Goal: Find contact information: Find contact information

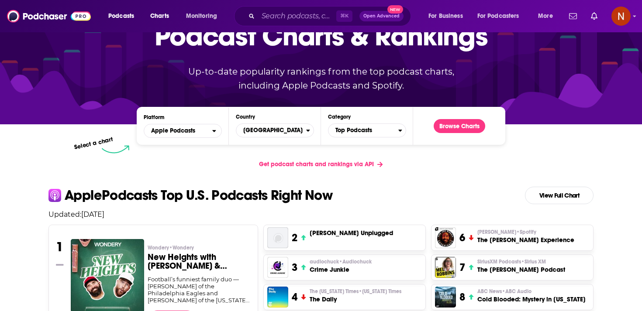
scroll to position [56, 0]
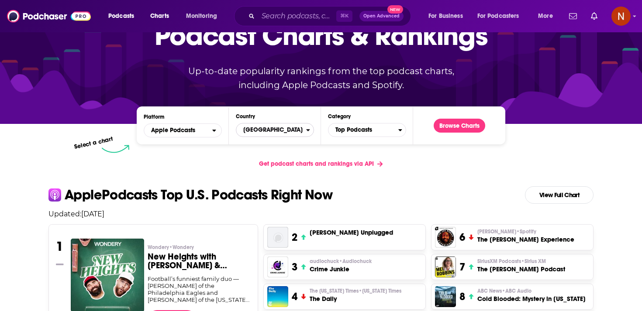
click at [248, 134] on span "[GEOGRAPHIC_DATA]" at bounding box center [271, 130] width 70 height 15
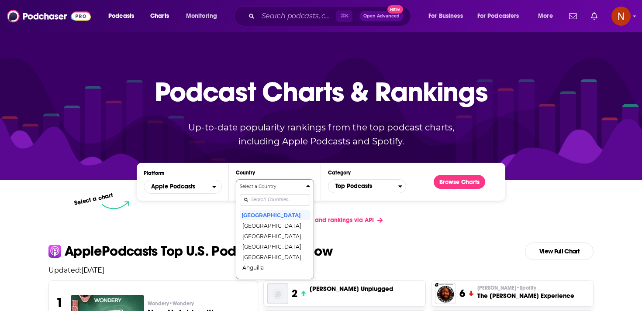
scroll to position [45, 0]
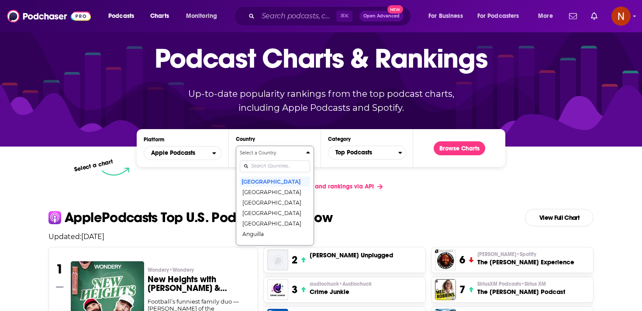
click at [258, 197] on div "Select a Country [GEOGRAPHIC_DATA] [GEOGRAPHIC_DATA] [GEOGRAPHIC_DATA] [GEOGRAP…" at bounding box center [275, 196] width 70 height 92
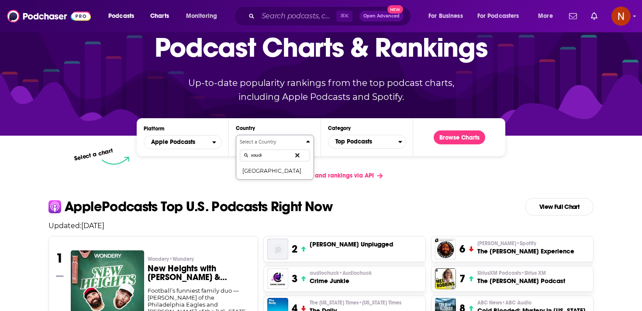
type input "saudi"
click at [262, 180] on button "Select a Country [GEOGRAPHIC_DATA]" at bounding box center [275, 157] width 78 height 45
click at [270, 173] on button "[GEOGRAPHIC_DATA]" at bounding box center [275, 171] width 70 height 10
click at [471, 145] on div "Browse Charts" at bounding box center [460, 137] width 66 height 24
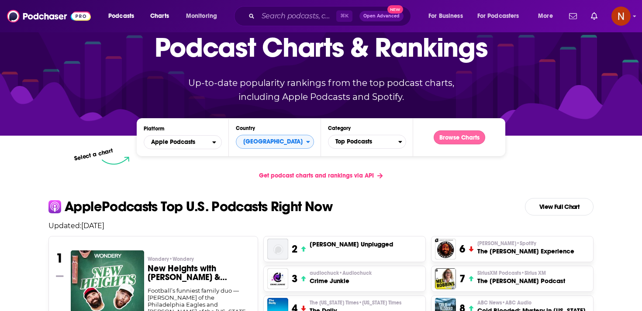
click at [471, 138] on button "Browse Charts" at bounding box center [460, 138] width 52 height 14
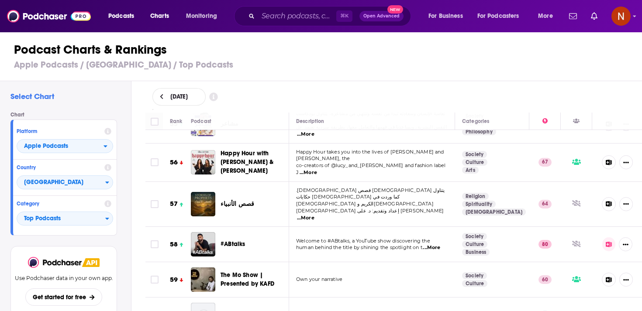
scroll to position [2004, 0]
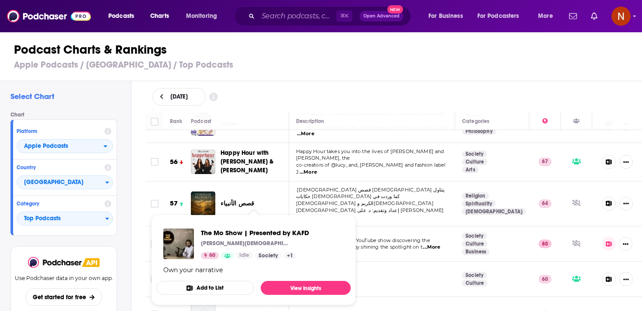
click at [237, 271] on span "The Mo Show | Presented by KAFD" at bounding box center [254, 279] width 66 height 17
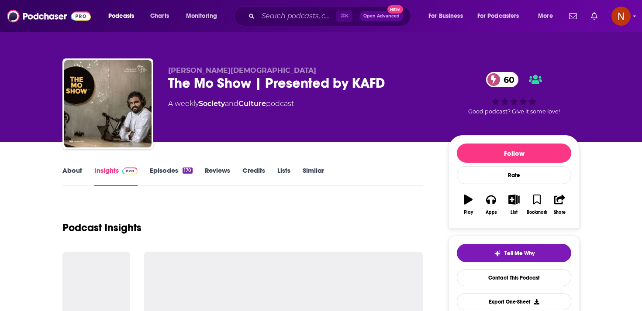
click at [205, 80] on div "The Mo Show | Presented by KAFD 60" at bounding box center [301, 83] width 266 height 17
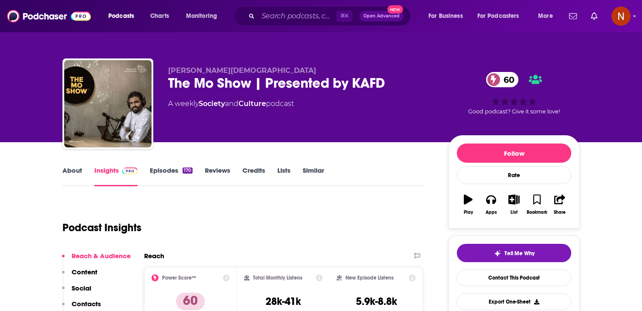
click at [205, 80] on div "The Mo Show | Presented by KAFD 60" at bounding box center [301, 83] width 266 height 17
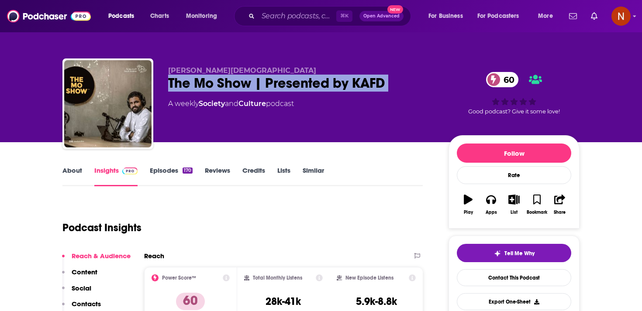
click at [205, 80] on div "The Mo Show | Presented by KAFD 60" at bounding box center [301, 83] width 266 height 17
copy div "The Mo Show | Presented by KAFD 60"
click at [181, 175] on link "Episodes 170" at bounding box center [171, 176] width 43 height 20
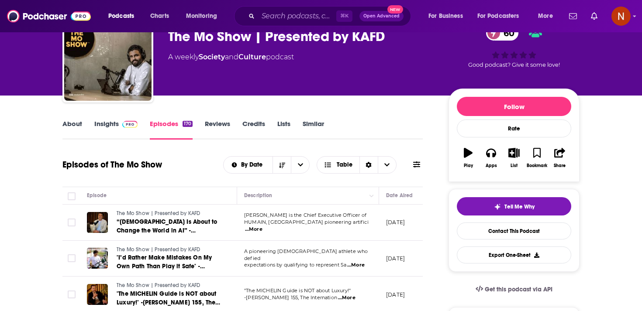
scroll to position [46, 0]
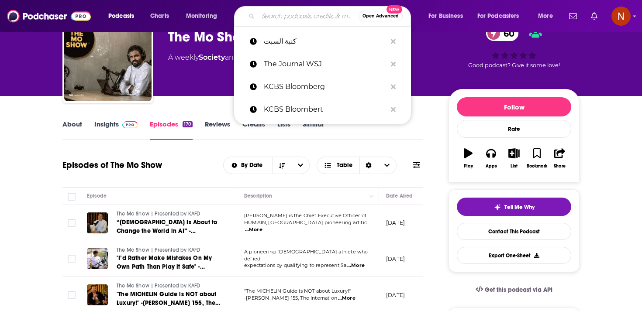
click at [288, 18] on input "Search podcasts, credits, & more..." at bounding box center [308, 16] width 100 height 14
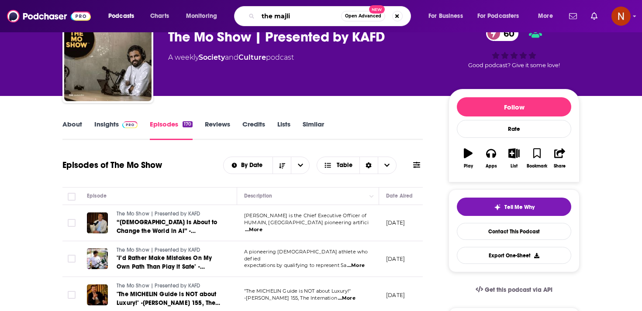
type input "the majlis"
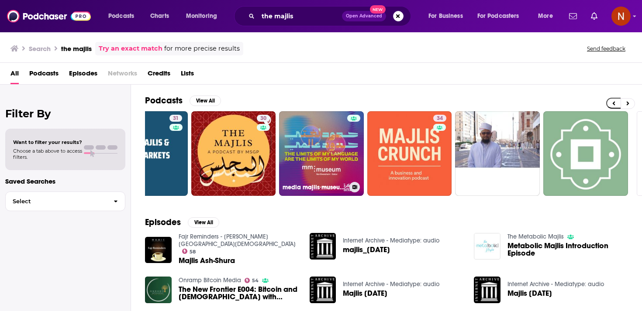
scroll to position [0, 305]
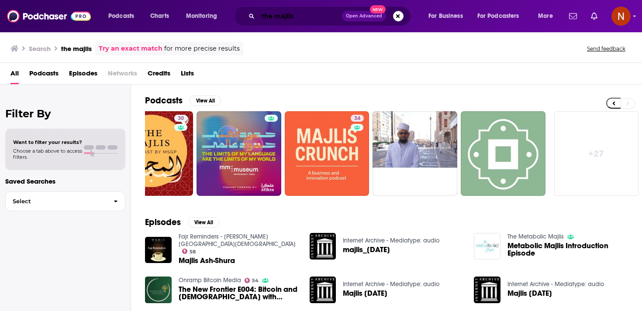
click at [270, 19] on input "the majlis" at bounding box center [300, 16] width 84 height 14
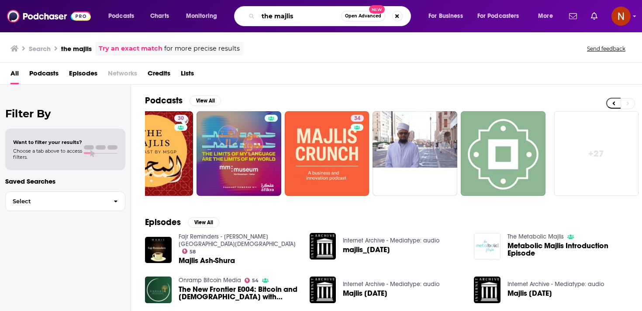
click at [270, 19] on input "the majlis" at bounding box center [299, 16] width 83 height 14
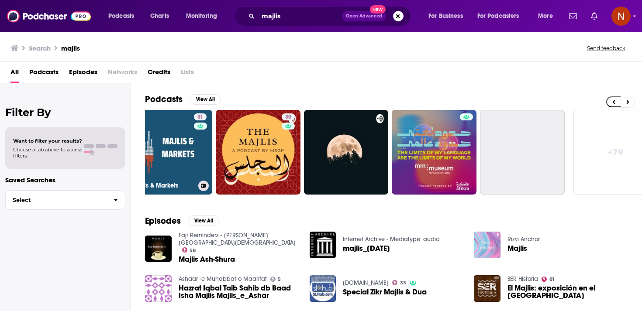
scroll to position [0, 305]
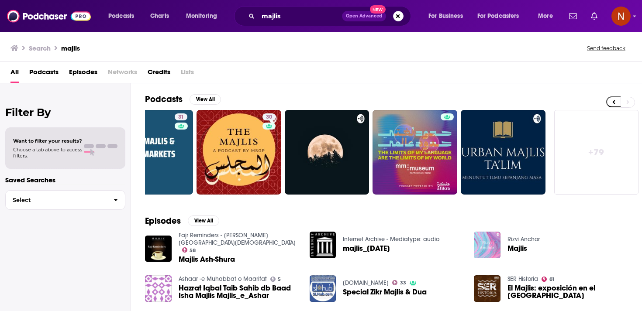
click at [564, 169] on link "+ 79" at bounding box center [596, 152] width 85 height 85
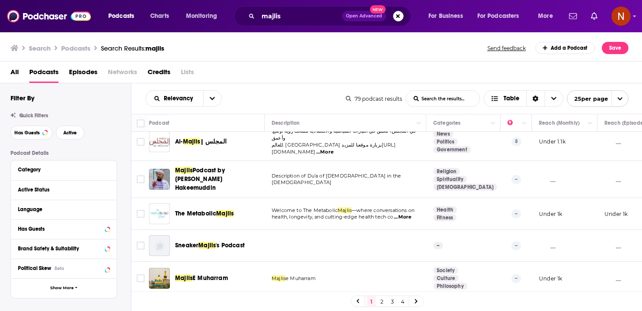
scroll to position [661, 0]
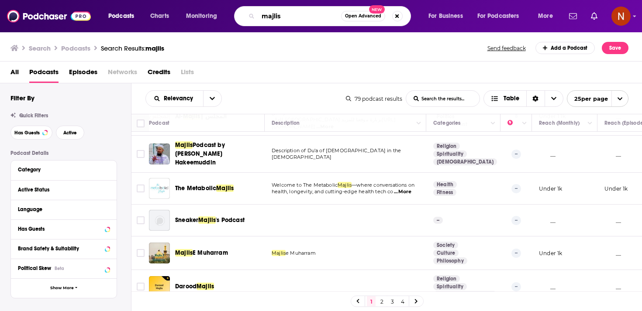
click at [263, 16] on input "majlis" at bounding box center [299, 16] width 83 height 14
type input "the majlis"
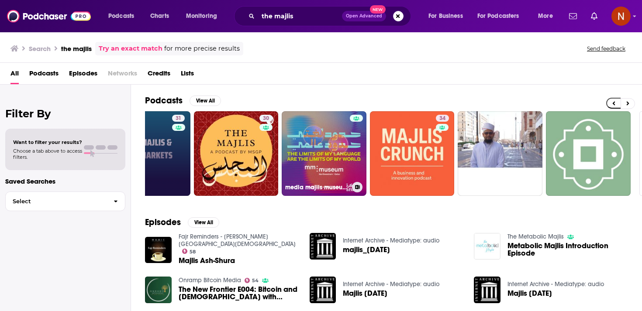
scroll to position [0, 305]
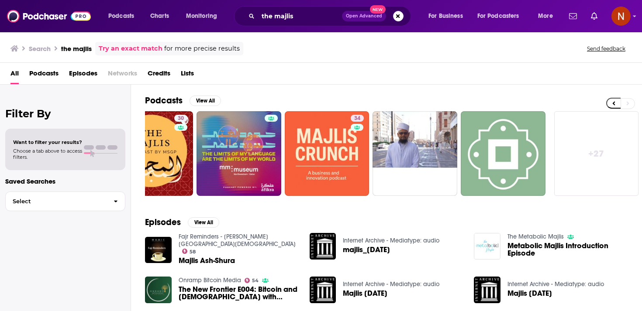
click at [573, 172] on link "+ 27" at bounding box center [596, 153] width 85 height 85
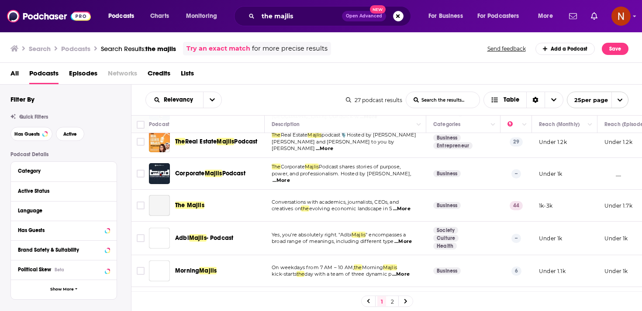
scroll to position [475, 0]
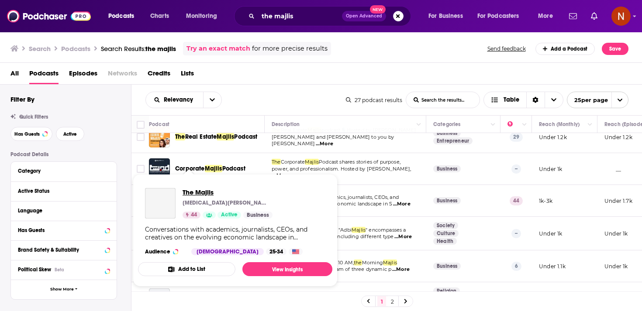
click at [199, 190] on span "The Majlis" at bounding box center [228, 192] width 90 height 8
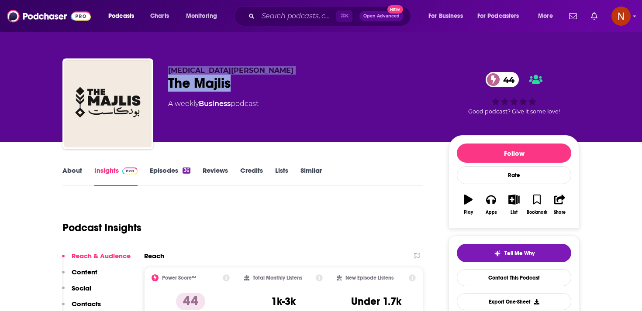
drag, startPoint x: 235, startPoint y: 86, endPoint x: 163, endPoint y: 66, distance: 74.5
click at [163, 65] on div "[MEDICAL_DATA][PERSON_NAME] The Majlis 44 A weekly Business podcast 44 Good pod…" at bounding box center [320, 106] width 517 height 94
copy div "[MEDICAL_DATA][PERSON_NAME] The Majlis"
click at [285, 214] on div "Podcast Insights" at bounding box center [238, 222] width 353 height 45
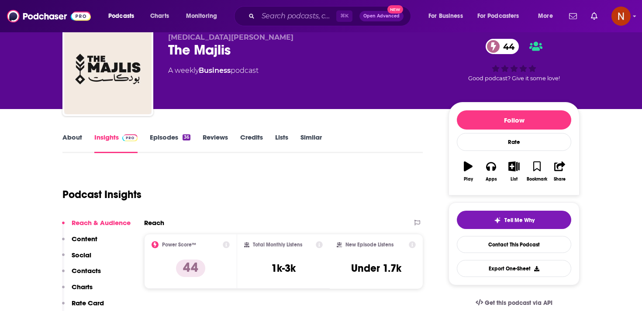
scroll to position [51, 0]
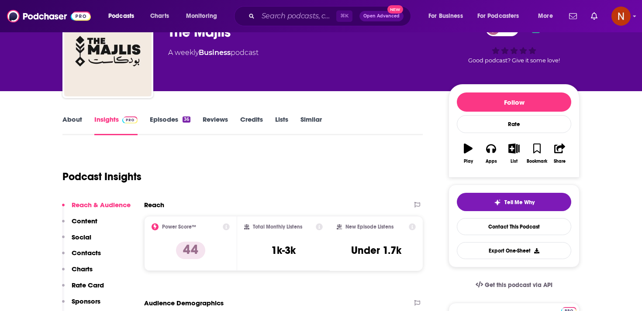
click at [159, 117] on link "Episodes 36" at bounding box center [170, 125] width 41 height 20
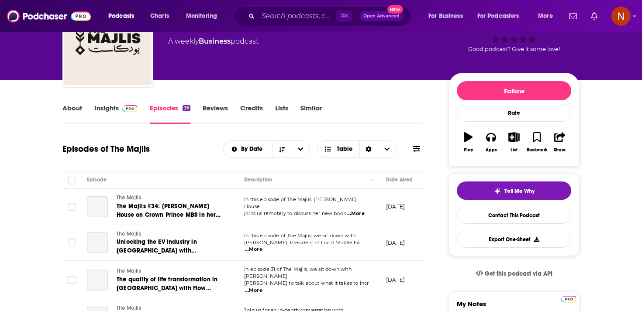
scroll to position [0, 8]
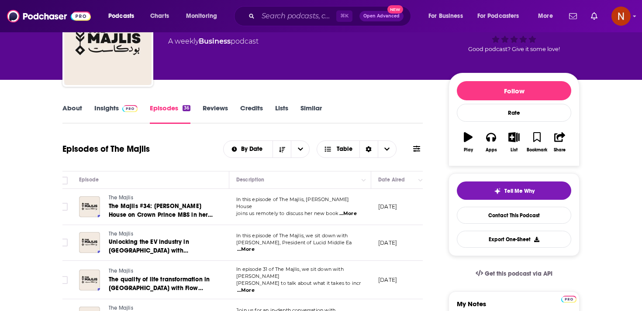
click at [118, 110] on link "Insights" at bounding box center [115, 114] width 43 height 20
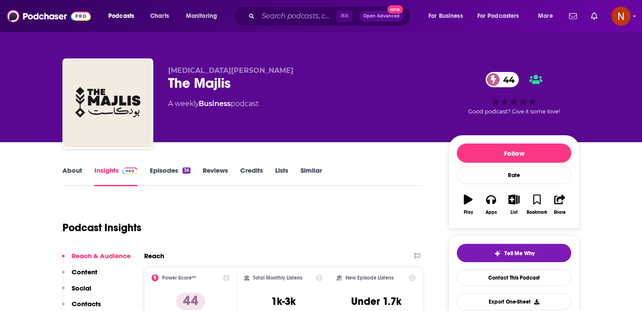
click at [71, 173] on link "About" at bounding box center [72, 176] width 20 height 20
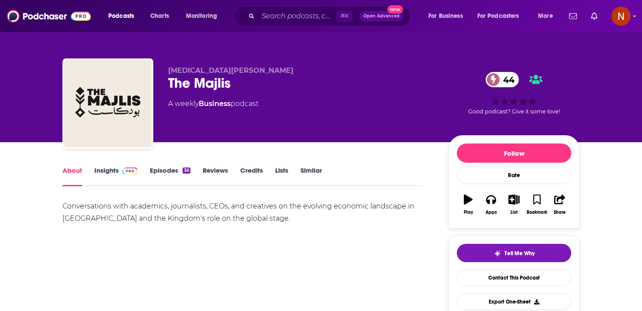
click at [108, 171] on link "Insights" at bounding box center [115, 176] width 43 height 20
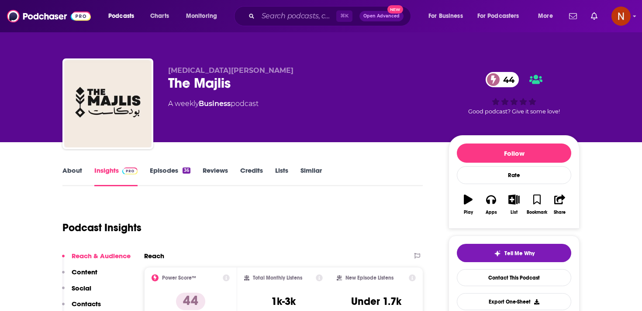
click at [180, 171] on link "Episodes 36" at bounding box center [170, 176] width 41 height 20
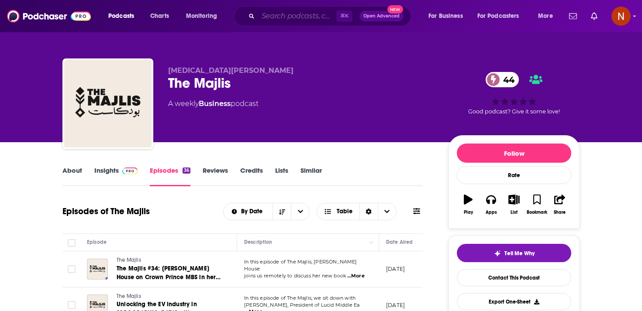
click at [286, 22] on input "Search podcasts, credits, & more..." at bounding box center [297, 16] width 78 height 14
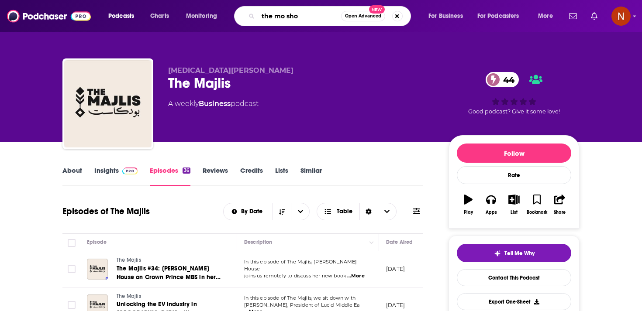
type input "the mo show"
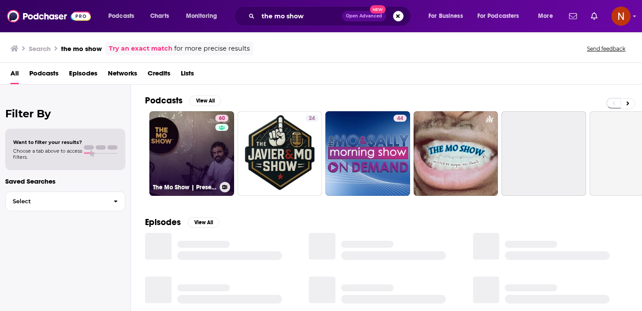
click at [215, 146] on div "60" at bounding box center [222, 148] width 15 height 67
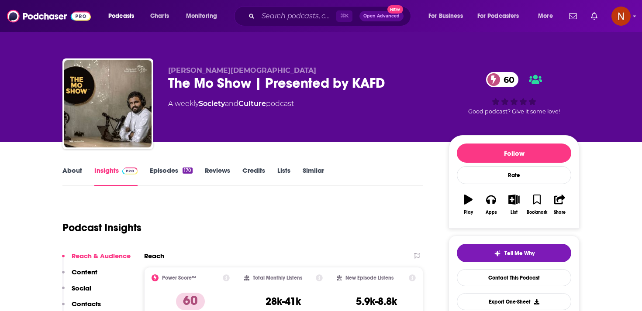
click at [206, 81] on div "The Mo Show | Presented by KAFD 60" at bounding box center [301, 83] width 266 height 17
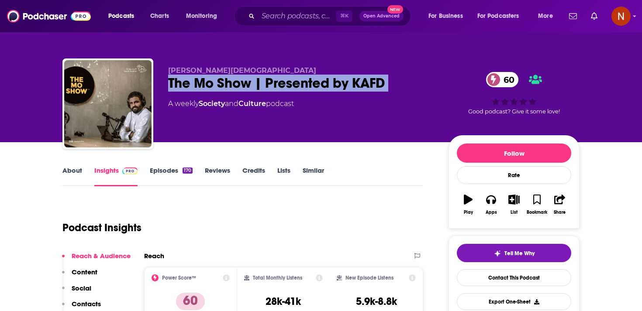
click at [206, 81] on div "The Mo Show | Presented by KAFD 60" at bounding box center [301, 83] width 266 height 17
copy div "The Mo Show | Presented by KAFD 60"
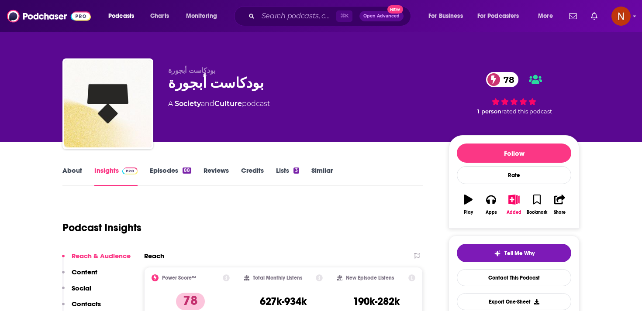
click at [170, 169] on link "Episodes 88" at bounding box center [170, 176] width 41 height 20
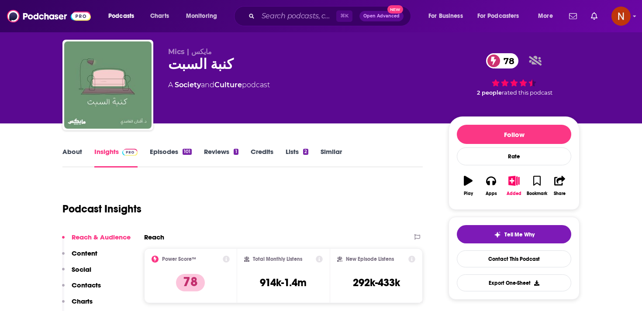
scroll to position [28, 0]
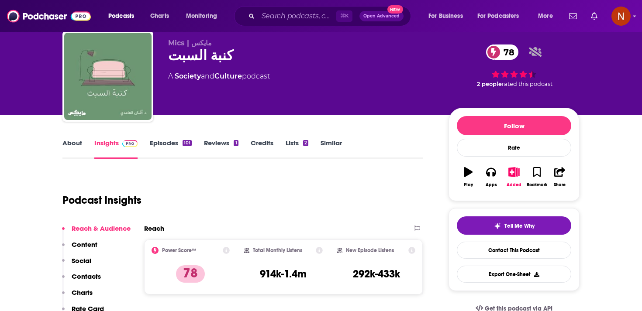
click at [176, 147] on link "Episodes 101" at bounding box center [171, 149] width 42 height 20
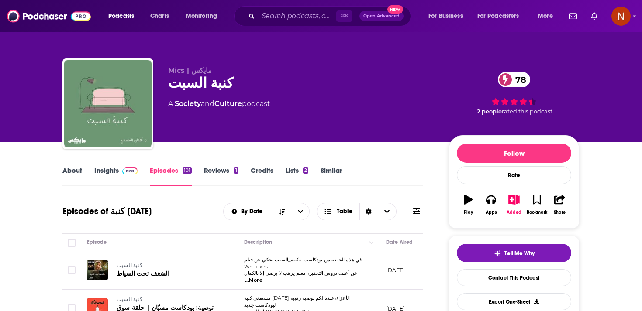
click at [195, 87] on div "كنبة السبت 78" at bounding box center [301, 83] width 266 height 17
copy div "كنبة السبت 78"
click at [252, 92] on div "كنبة السبت 78" at bounding box center [301, 83] width 266 height 17
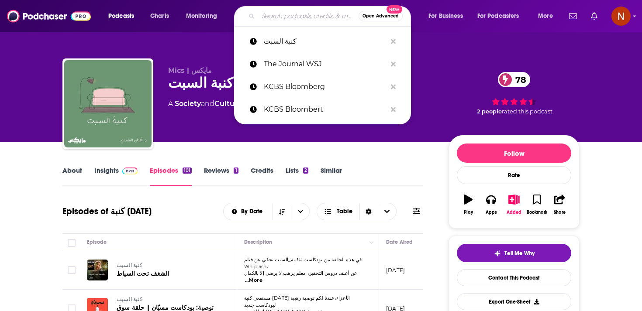
click at [269, 17] on input "Search podcasts, credits, & more..." at bounding box center [308, 16] width 100 height 14
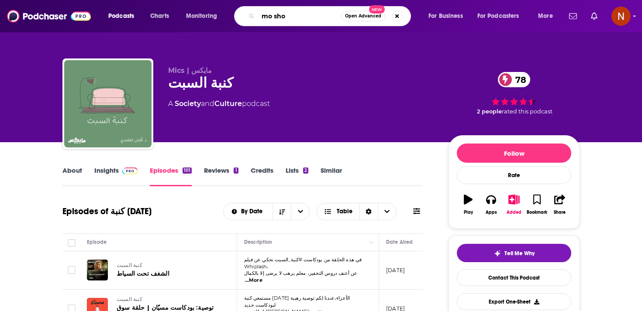
type input "mo show"
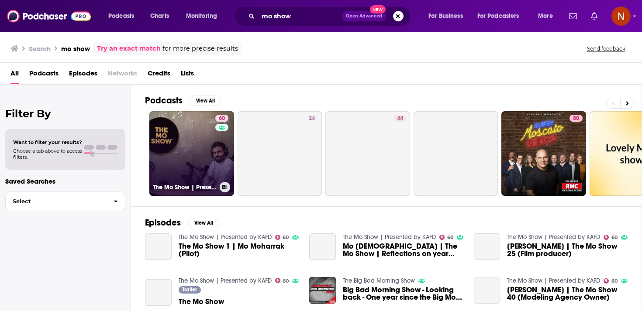
click at [197, 164] on link "60 The Mo Show | Presented by KAFD" at bounding box center [191, 153] width 85 height 85
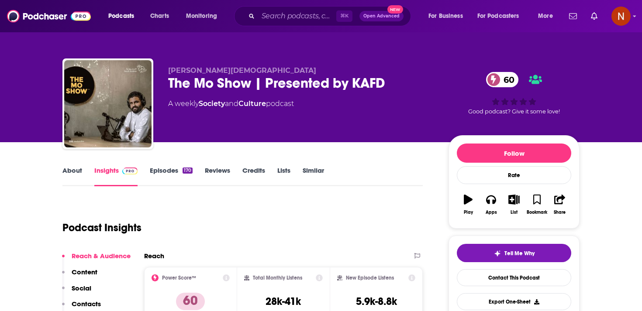
click at [179, 170] on link "Episodes 170" at bounding box center [171, 176] width 43 height 20
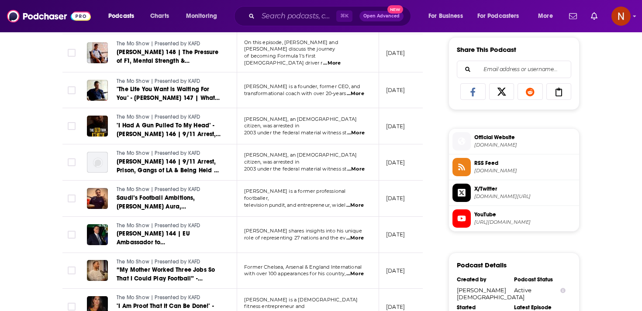
scroll to position [628, 0]
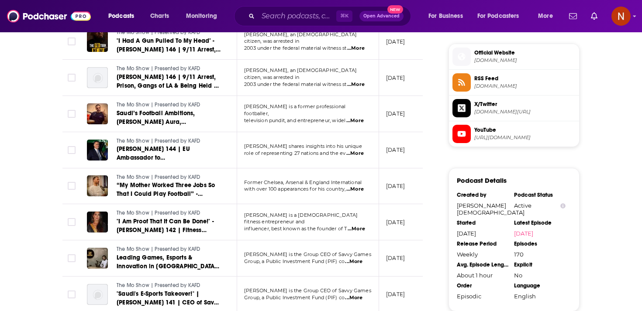
click at [286, 247] on td "Brian Ward is the Group CEO of Savvy Games Group, a Public Investment Fund (PIF…" at bounding box center [308, 259] width 142 height 36
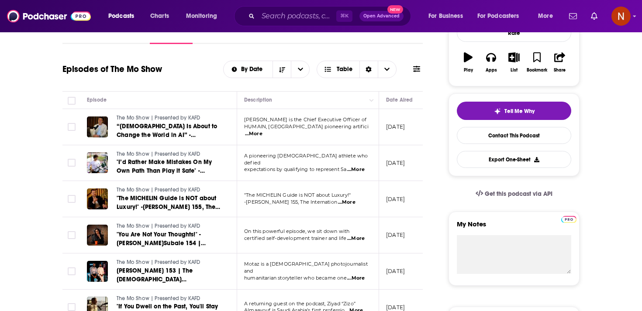
scroll to position [0, 0]
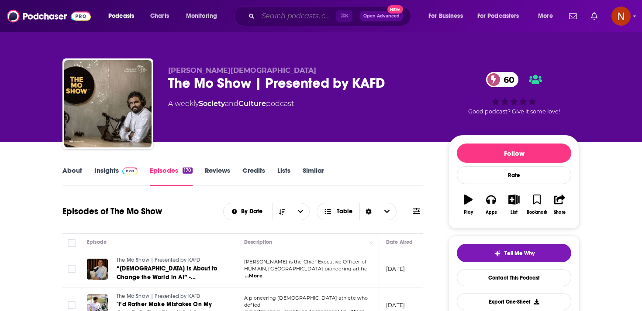
click at [301, 15] on input "Search podcasts, credits, & more..." at bounding box center [297, 16] width 78 height 14
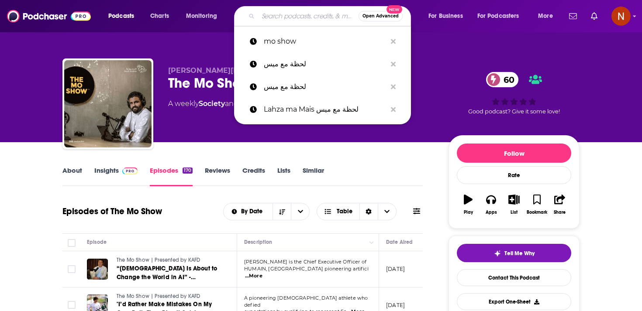
paste input "شخصية"
type input "شخصية"
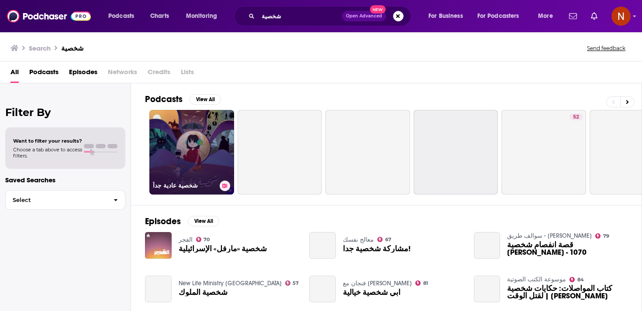
click at [190, 172] on link "شخصية عادية جداً" at bounding box center [191, 152] width 85 height 85
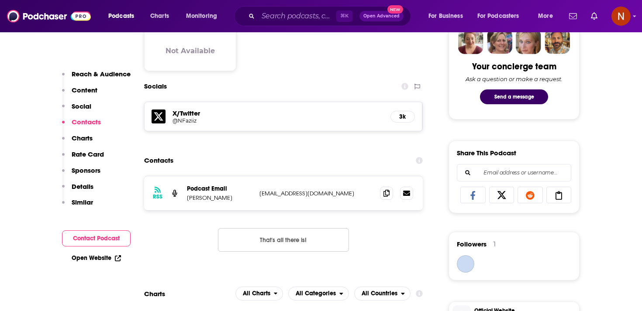
scroll to position [456, 0]
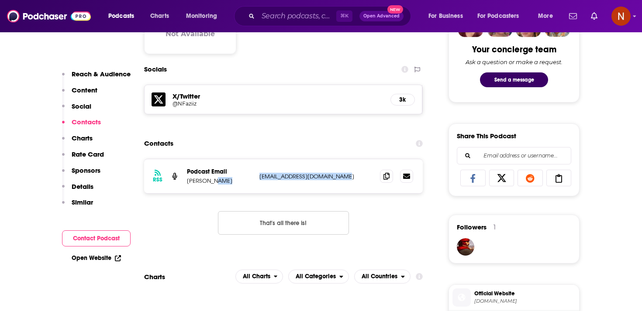
drag, startPoint x: 255, startPoint y: 182, endPoint x: 327, endPoint y: 181, distance: 72.1
click at [327, 181] on div "RSS Podcast Email nouf aziz tajaraf_podcast@hotmail.com tajaraf_podcast@hotmail…" at bounding box center [283, 176] width 279 height 34
copy div "tajaraf_podcast@hotmail.com"
click at [314, 157] on section "Contacts RSS Podcast Email nouf aziz tajaraf_podcast@hotmail.com tajaraf_podcas…" at bounding box center [283, 192] width 279 height 114
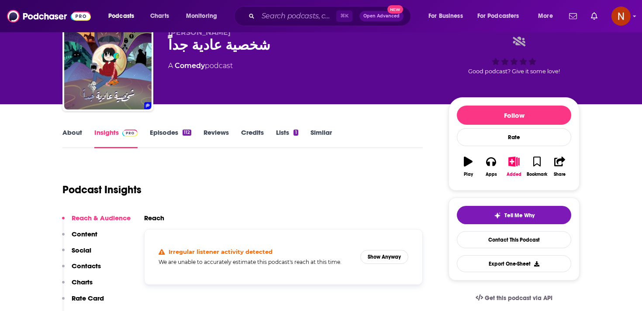
scroll to position [24, 0]
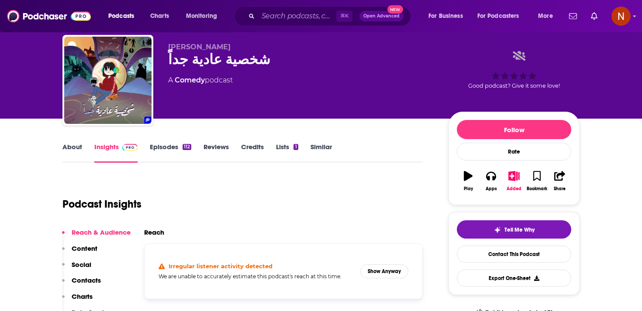
click at [205, 62] on div "شخصية عادية جداً" at bounding box center [301, 59] width 266 height 17
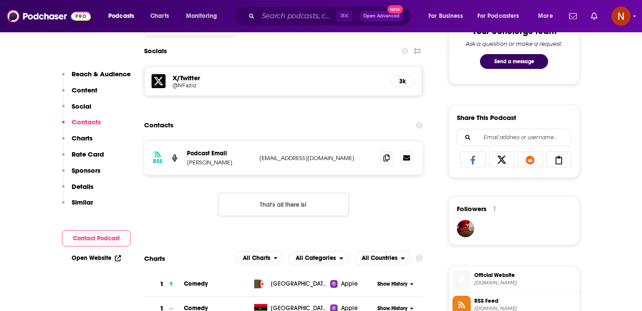
scroll to position [463, 0]
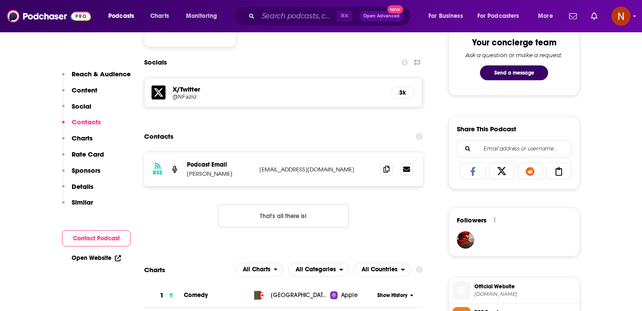
click at [285, 173] on p "tajaraf_podcast@hotmail.com" at bounding box center [316, 169] width 114 height 7
copy div "tajaraf_podcast@hotmail.com tajaraf_podcast@hotmail.com"
click at [269, 141] on div "Contacts" at bounding box center [283, 136] width 279 height 17
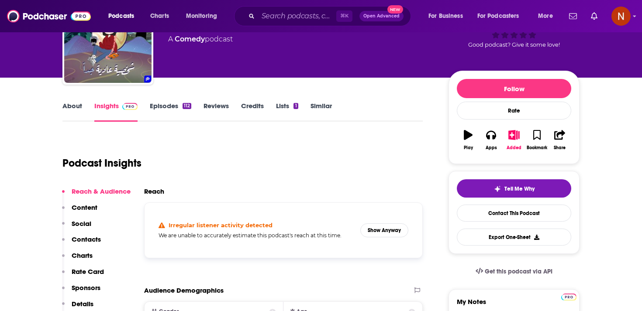
scroll to position [0, 0]
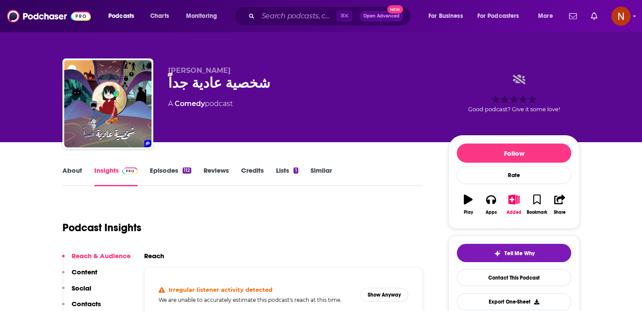
click at [239, 80] on div "شخصية عادية جداً" at bounding box center [301, 83] width 266 height 17
copy div "شخصية عادية جداً"
click at [387, 295] on button "Show Anyway" at bounding box center [384, 295] width 48 height 14
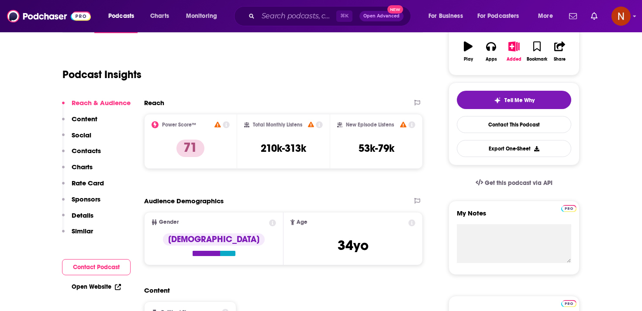
scroll to position [276, 0]
